Goal: Check status: Check status

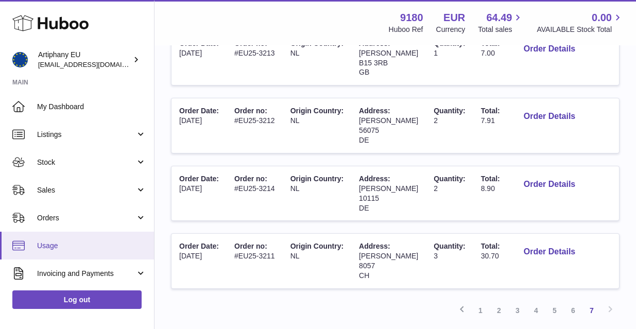
scroll to position [517, 0]
click at [120, 249] on link "Usage" at bounding box center [77, 246] width 154 height 28
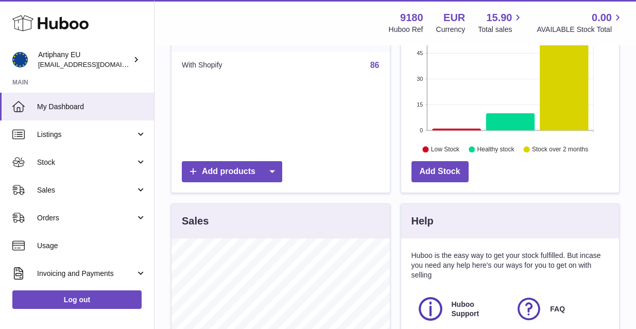
scroll to position [126, 0]
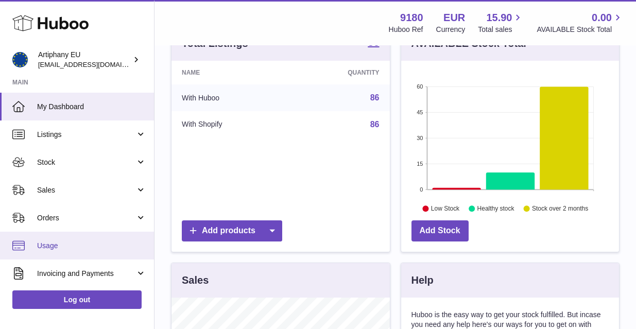
click at [52, 246] on span "Usage" at bounding box center [91, 246] width 109 height 10
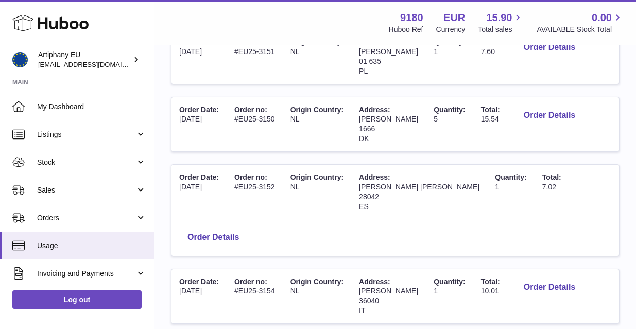
scroll to position [641, 0]
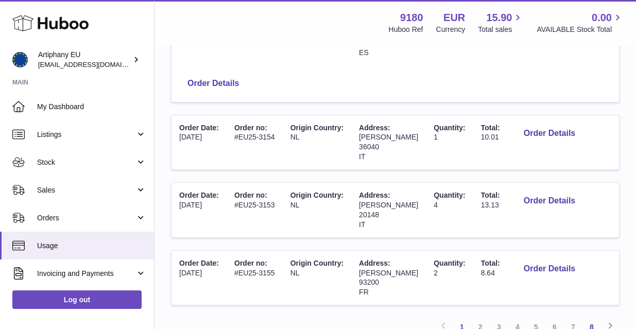
click at [592, 318] on link "8" at bounding box center [592, 327] width 19 height 19
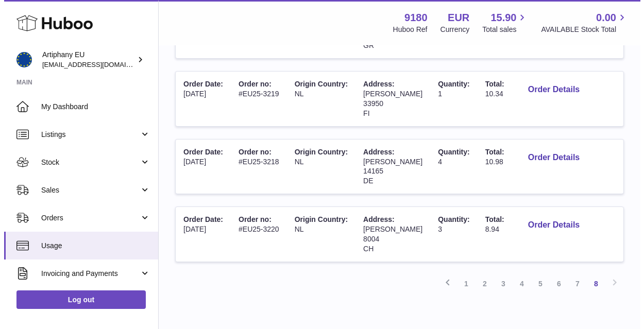
scroll to position [315, 0]
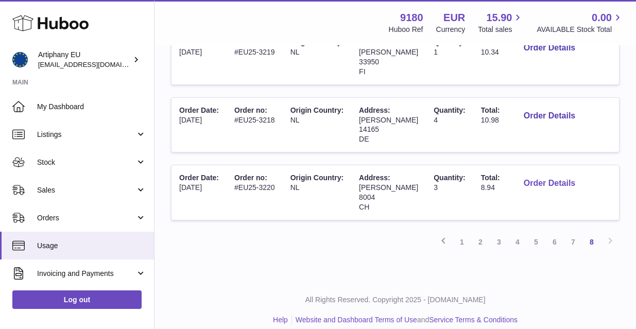
click at [535, 175] on button "Order Details" at bounding box center [550, 183] width 68 height 21
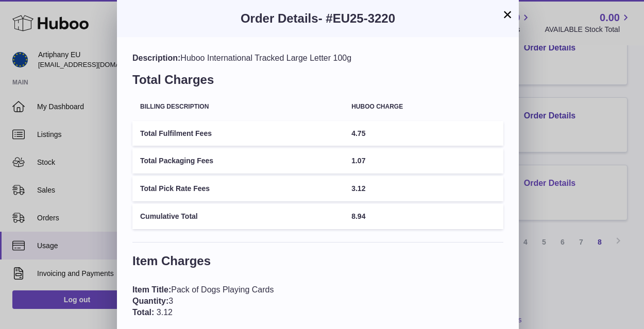
click at [535, 175] on div "× Order Details - #EU25-3220 Description: Huboo International Tracked Large Let…" at bounding box center [322, 216] width 644 height 433
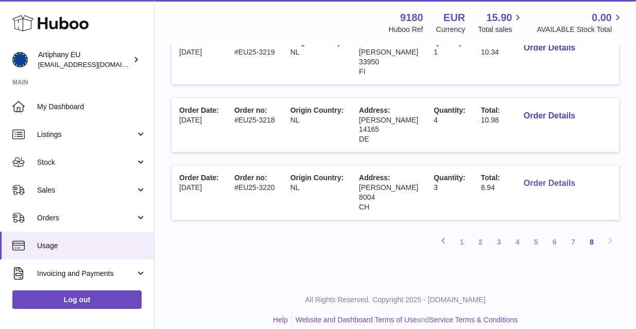
click at [533, 175] on button "Order Details" at bounding box center [550, 183] width 68 height 21
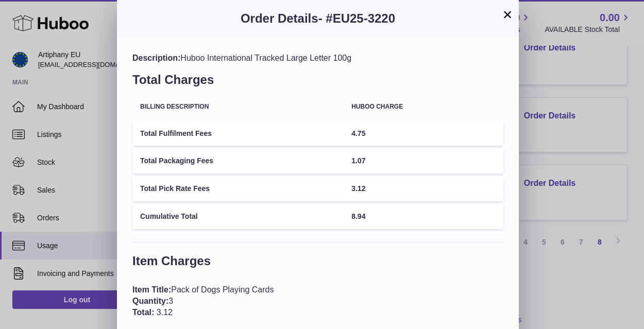
click at [492, 101] on table "Billing Description Huboo charge Total Fulfilment Fees 4.75 Total Packaging Fee…" at bounding box center [317, 162] width 371 height 139
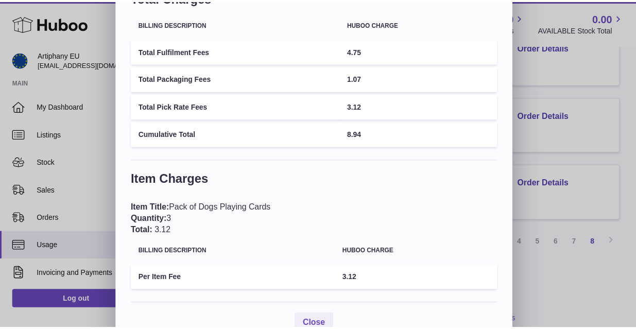
scroll to position [62, 0]
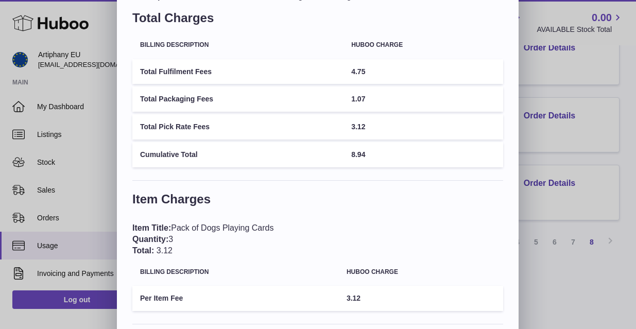
click at [614, 51] on div "× Order Details - #EU25-3220 Description: Huboo International Tracked Large Let…" at bounding box center [318, 154] width 636 height 433
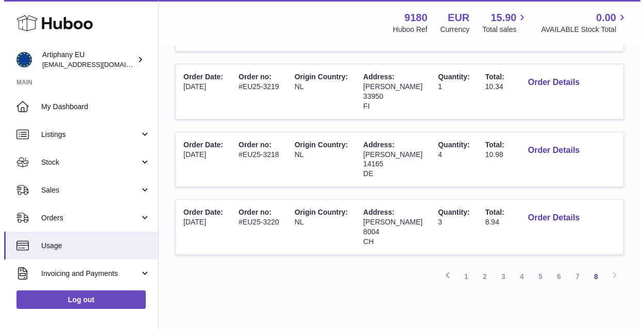
scroll to position [276, 0]
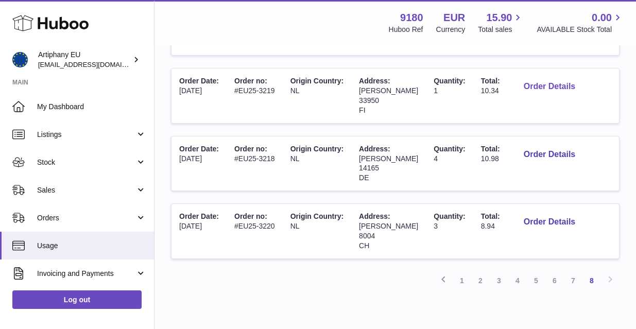
click at [526, 81] on button "Order Details" at bounding box center [550, 86] width 68 height 21
click at [612, 124] on div at bounding box center [318, 164] width 636 height 329
click at [525, 81] on button "Order Details" at bounding box center [550, 86] width 68 height 21
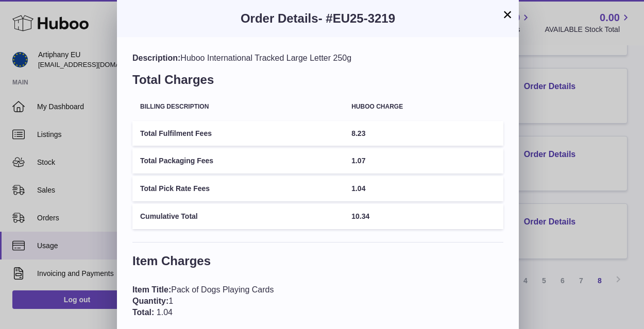
click at [511, 15] on button "×" at bounding box center [507, 14] width 12 height 12
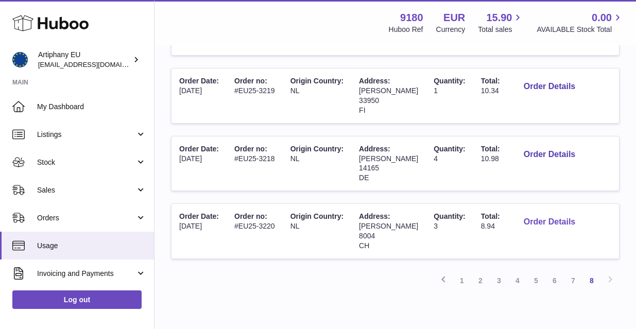
click at [547, 212] on button "Order Details" at bounding box center [550, 222] width 68 height 21
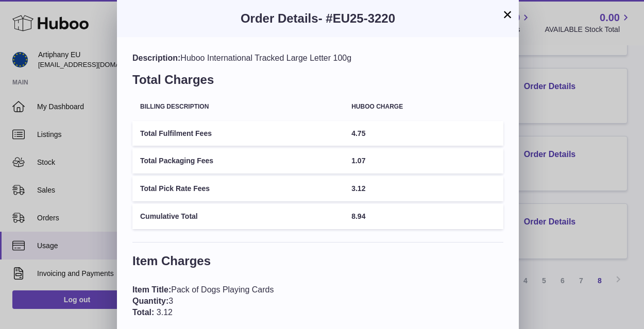
click at [507, 13] on button "×" at bounding box center [507, 14] width 12 height 12
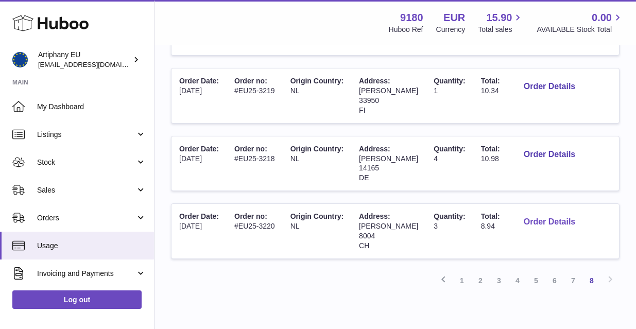
click at [527, 215] on button "Order Details" at bounding box center [550, 222] width 68 height 21
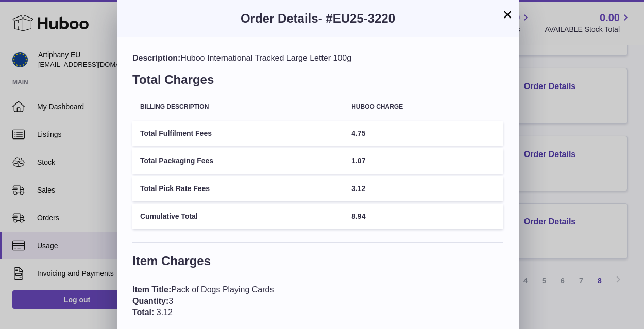
click at [505, 14] on button "×" at bounding box center [507, 14] width 12 height 12
click at [510, 13] on button "×" at bounding box center [507, 14] width 12 height 12
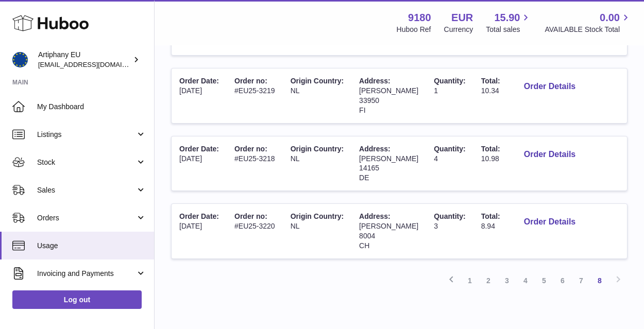
click at [509, 15] on button "×" at bounding box center [507, 14] width 12 height 12
click at [505, 15] on button "×" at bounding box center [507, 14] width 12 height 12
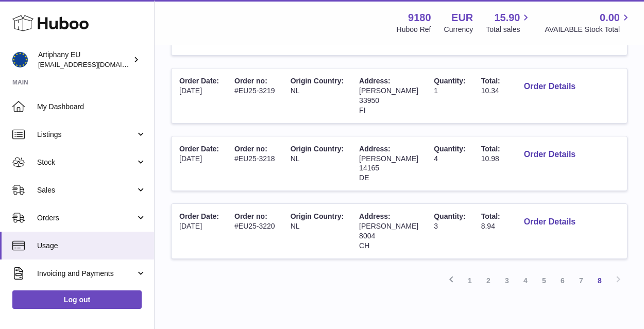
click at [508, 14] on button "×" at bounding box center [507, 14] width 12 height 12
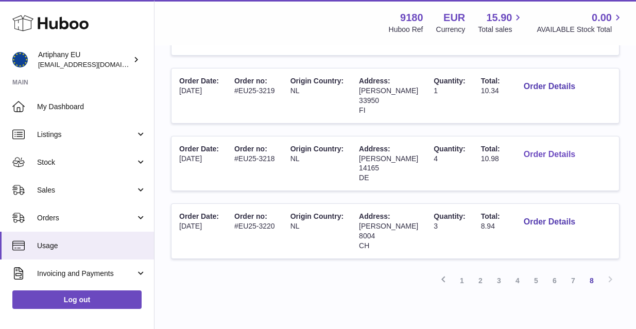
click at [536, 148] on button "Order Details" at bounding box center [550, 154] width 68 height 21
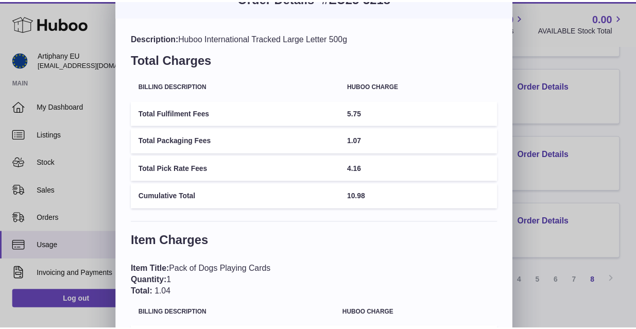
scroll to position [0, 0]
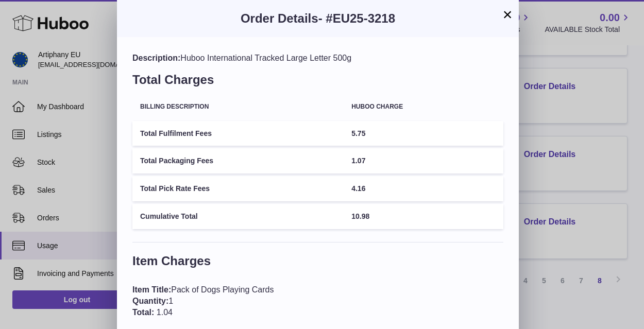
click at [505, 15] on button "×" at bounding box center [507, 14] width 12 height 12
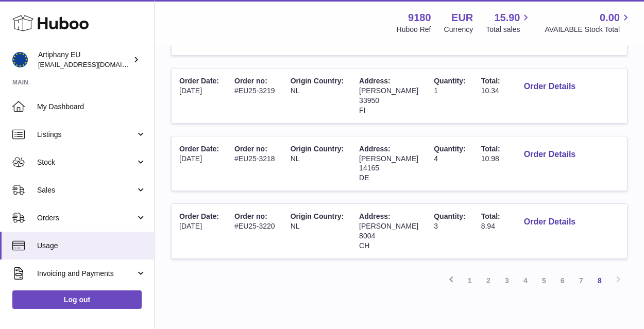
click at [505, 15] on button "×" at bounding box center [507, 14] width 12 height 12
click at [512, 15] on button "×" at bounding box center [507, 14] width 12 height 12
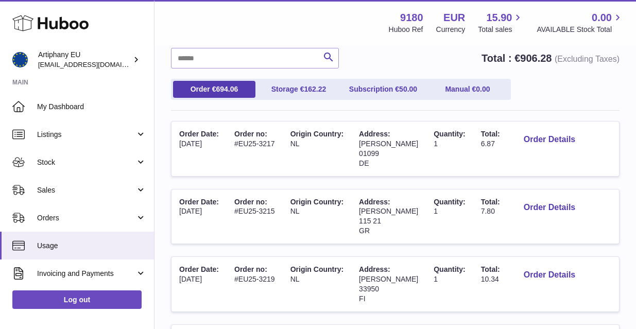
scroll to position [315, 0]
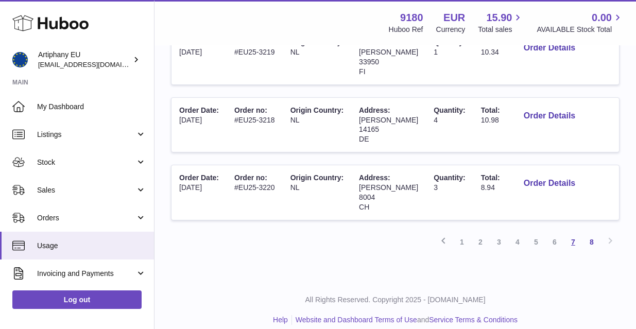
click at [574, 233] on link "7" at bounding box center [573, 242] width 19 height 19
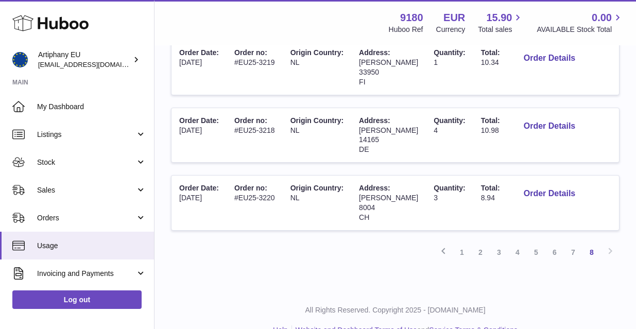
scroll to position [306, 0]
click at [574, 242] on link "7" at bounding box center [573, 251] width 19 height 19
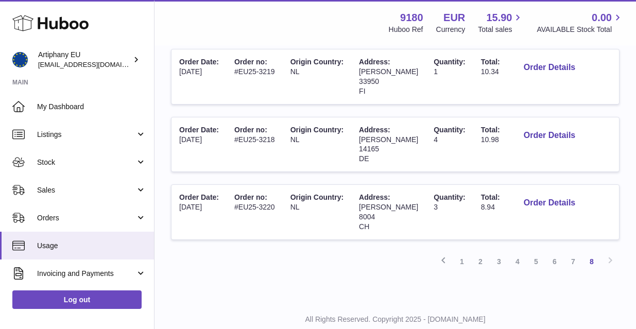
scroll to position [296, 0]
click at [574, 251] on link "7" at bounding box center [573, 260] width 19 height 19
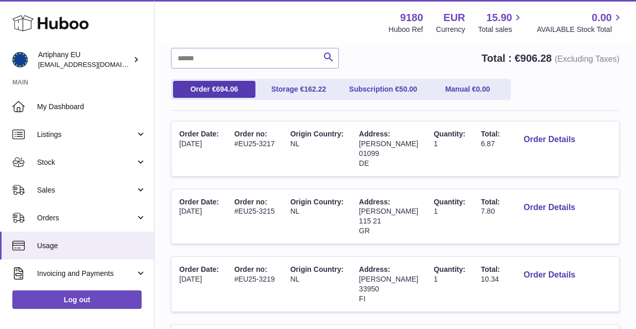
scroll to position [46, 0]
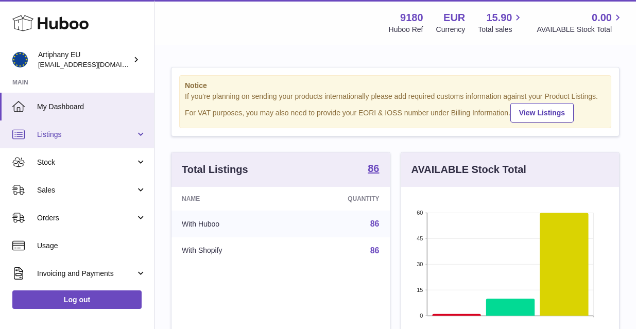
scroll to position [161, 218]
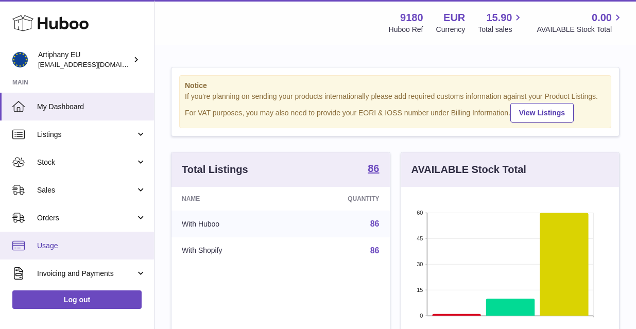
click at [67, 241] on span "Usage" at bounding box center [91, 246] width 109 height 10
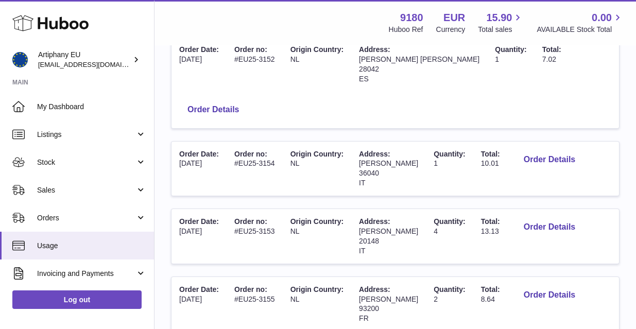
scroll to position [645, 0]
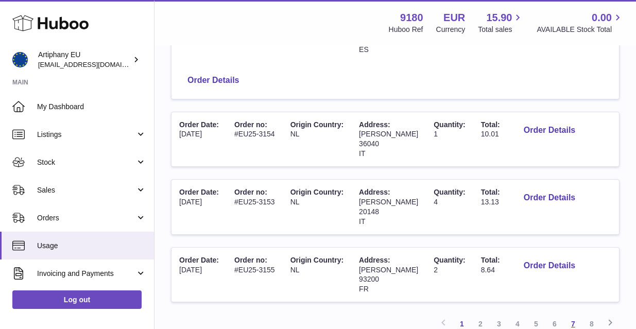
click at [575, 315] on link "7" at bounding box center [573, 324] width 19 height 19
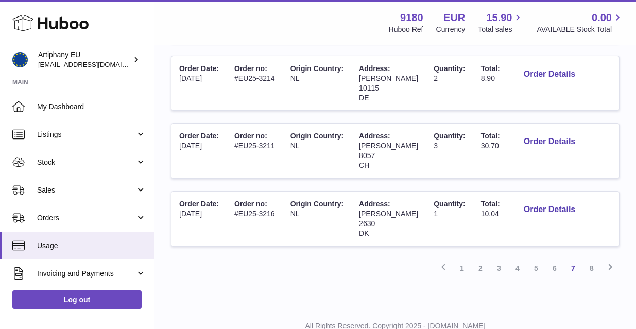
scroll to position [638, 0]
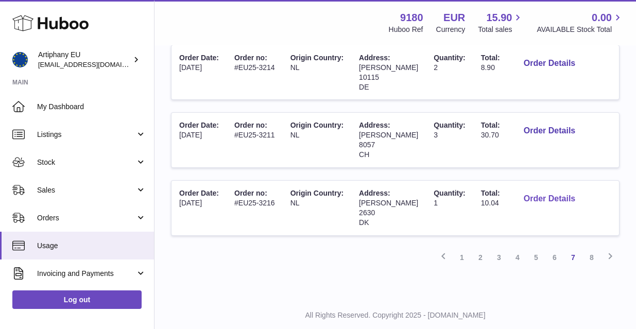
click at [546, 189] on button "Order Details" at bounding box center [550, 199] width 68 height 21
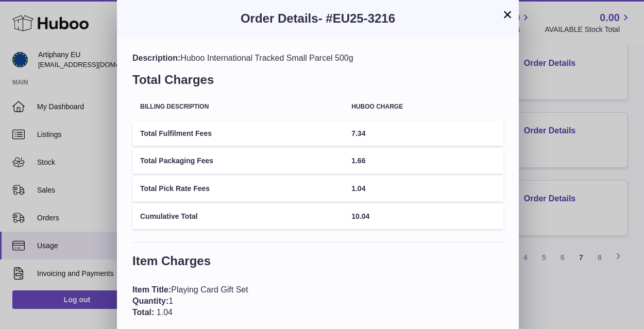
click at [507, 13] on button "×" at bounding box center [507, 14] width 12 height 12
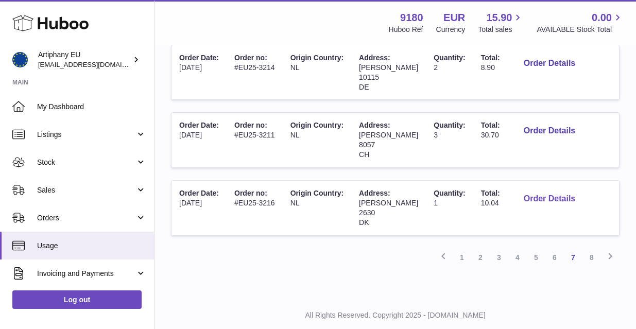
click at [547, 189] on button "Order Details" at bounding box center [550, 199] width 68 height 21
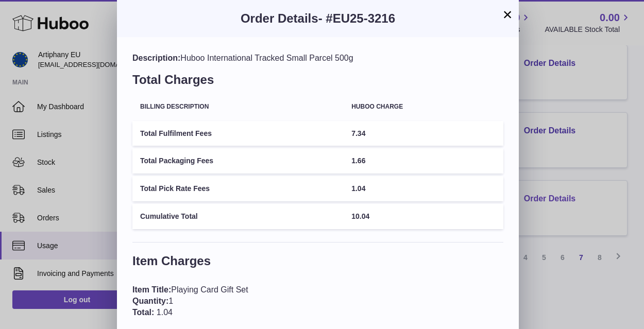
click at [547, 178] on div "× Order Details - #EU25-3216 Description: Huboo International Tracked Small Par…" at bounding box center [322, 216] width 644 height 433
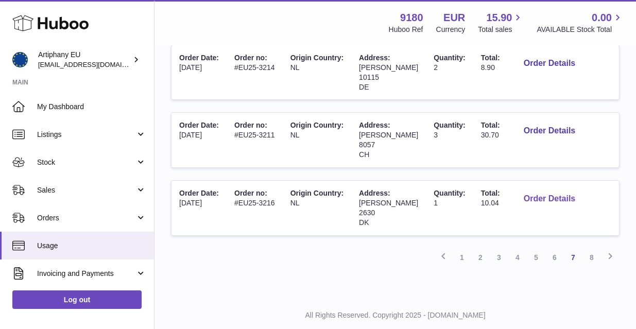
click at [538, 189] on button "Order Details" at bounding box center [550, 199] width 68 height 21
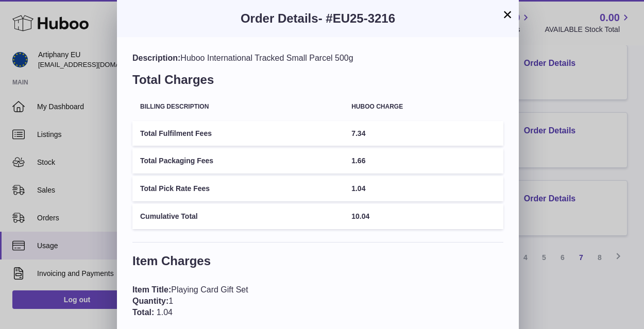
click at [509, 14] on button "×" at bounding box center [507, 14] width 12 height 12
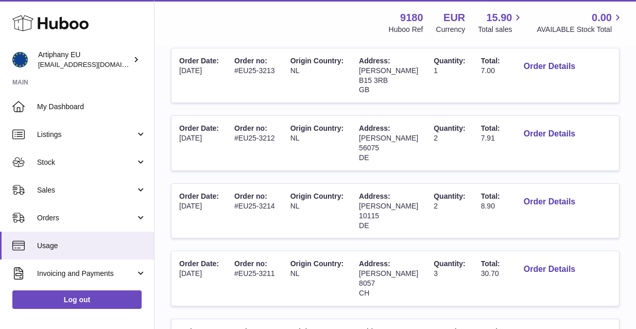
scroll to position [645, 0]
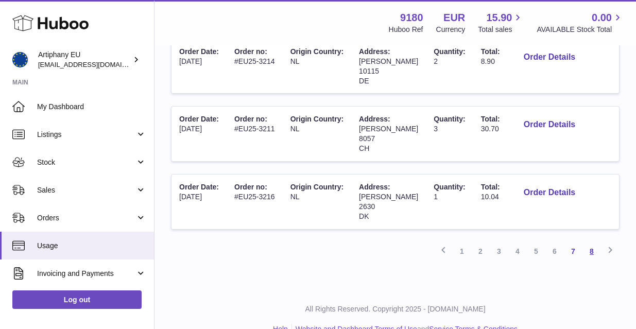
click at [590, 242] on link "8" at bounding box center [592, 251] width 19 height 19
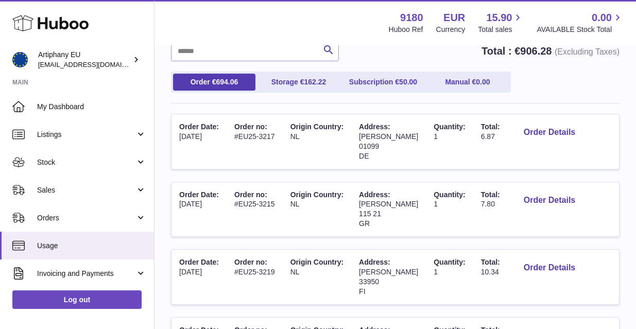
scroll to position [100, 0]
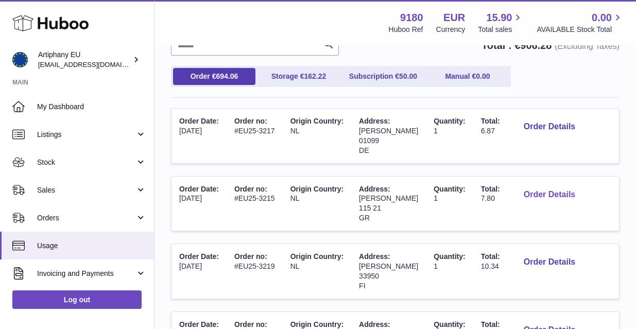
click at [544, 192] on button "Order Details" at bounding box center [550, 194] width 68 height 21
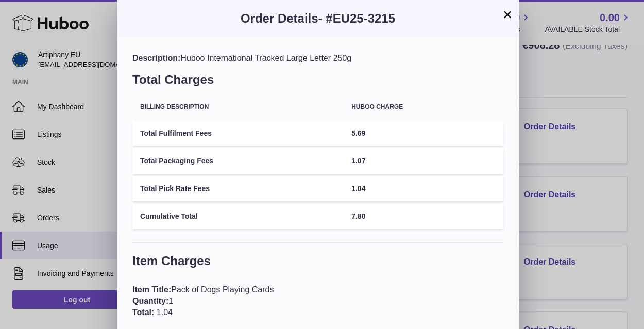
click at [506, 15] on button "×" at bounding box center [507, 14] width 12 height 12
